Goal: Task Accomplishment & Management: Manage account settings

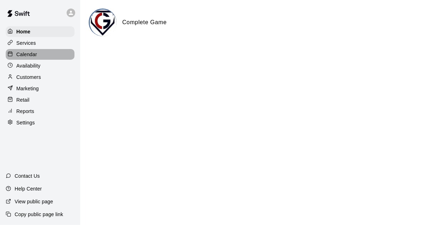
click at [24, 58] on p "Calendar" at bounding box center [26, 54] width 21 height 7
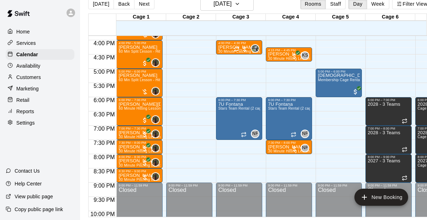
scroll to position [452, 0]
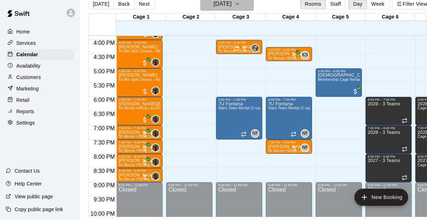
click at [232, 2] on h6 "[DATE]" at bounding box center [223, 4] width 18 height 10
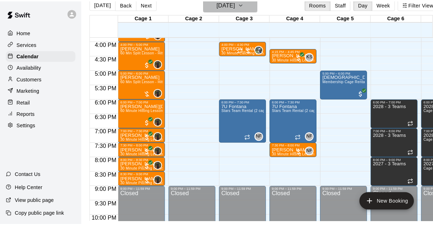
scroll to position [11, 0]
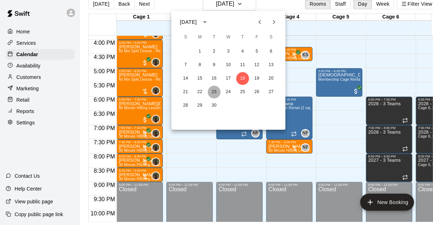
click at [215, 92] on button "23" at bounding box center [214, 92] width 13 height 13
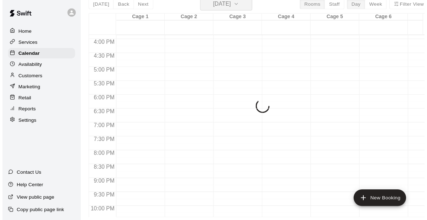
scroll to position [9, 0]
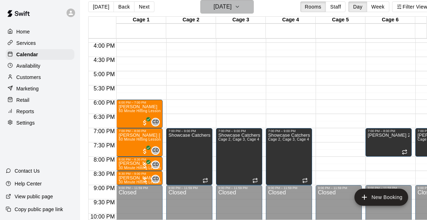
click at [232, 7] on h6 "[DATE]" at bounding box center [223, 7] width 18 height 10
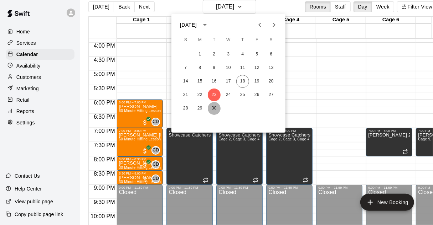
click at [216, 109] on button "30" at bounding box center [214, 108] width 13 height 13
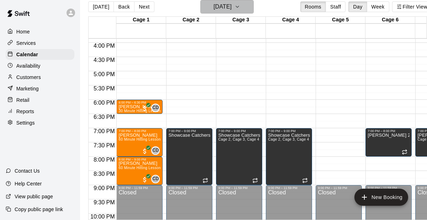
click at [232, 7] on h6 "[DATE]" at bounding box center [223, 7] width 18 height 10
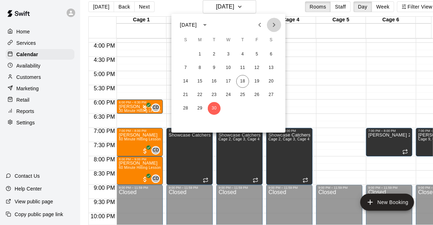
click at [271, 24] on icon "Next month" at bounding box center [274, 25] width 9 height 9
click at [215, 69] on button "7" at bounding box center [214, 68] width 13 height 13
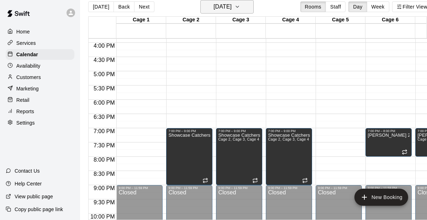
click at [232, 11] on h6 "[DATE]" at bounding box center [223, 7] width 18 height 10
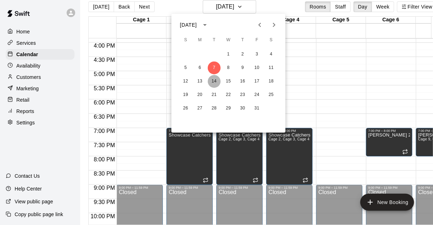
click at [217, 81] on button "14" at bounding box center [214, 81] width 13 height 13
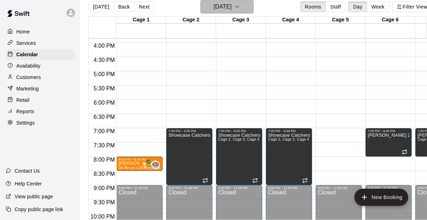
click at [230, 7] on h6 "[DATE]" at bounding box center [223, 7] width 18 height 10
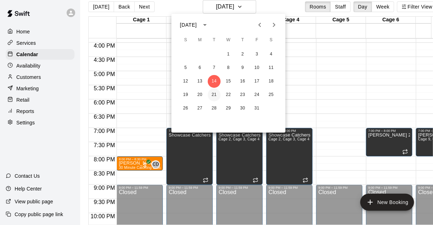
click at [219, 96] on button "21" at bounding box center [214, 95] width 13 height 13
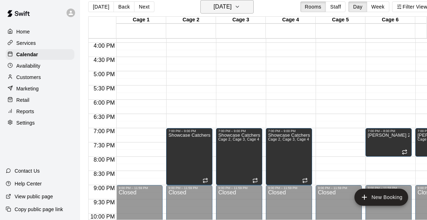
click at [232, 12] on h6 "[DATE]" at bounding box center [223, 7] width 18 height 10
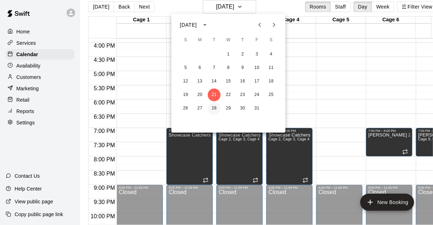
click at [211, 111] on button "28" at bounding box center [214, 108] width 13 height 13
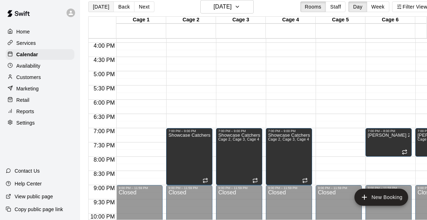
click at [97, 6] on button "[DATE]" at bounding box center [101, 6] width 26 height 11
